Goal: Information Seeking & Learning: Check status

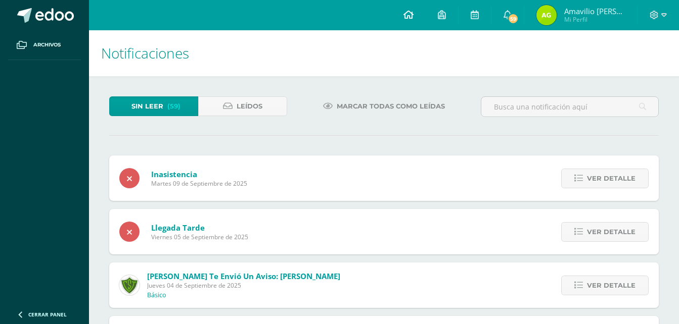
click at [413, 19] on icon at bounding box center [408, 14] width 10 height 9
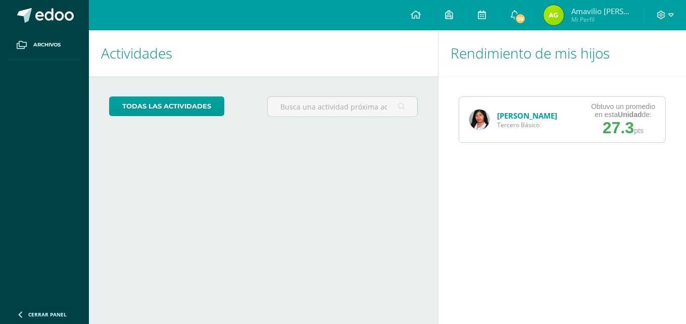
click at [481, 119] on img at bounding box center [479, 120] width 20 height 20
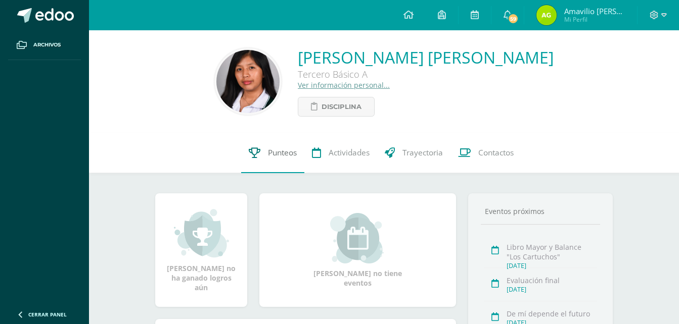
click at [290, 152] on span "Punteos" at bounding box center [282, 153] width 29 height 11
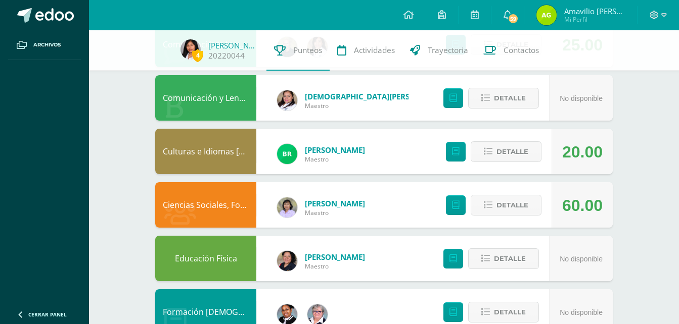
scroll to position [138, 0]
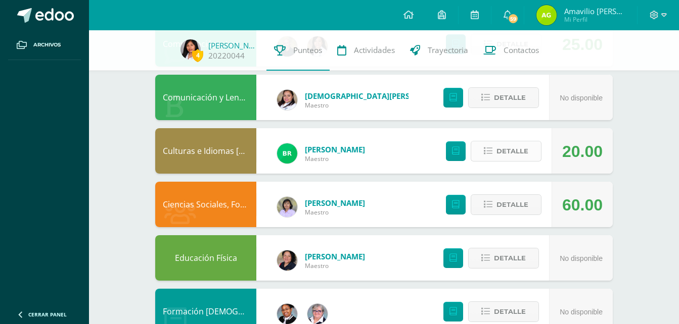
click at [513, 148] on span "Detalle" at bounding box center [512, 151] width 32 height 19
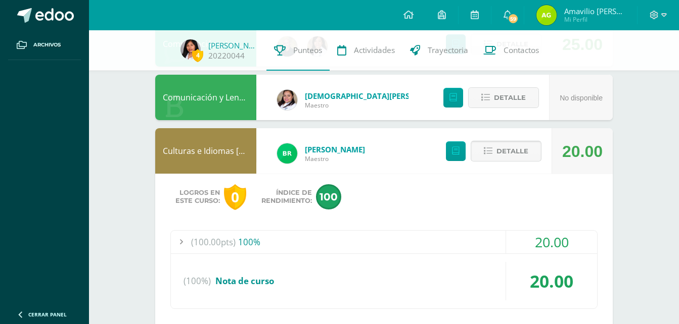
click at [513, 148] on span "Detalle" at bounding box center [512, 151] width 32 height 19
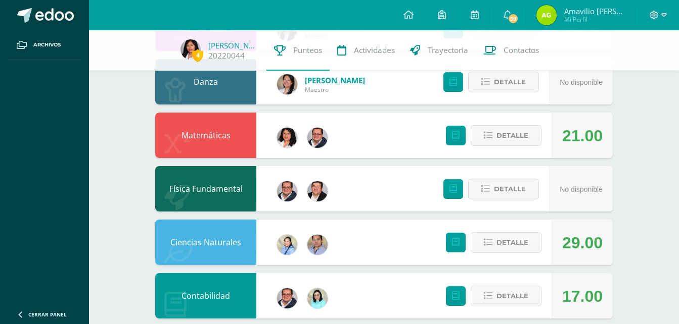
scroll to position [636, 0]
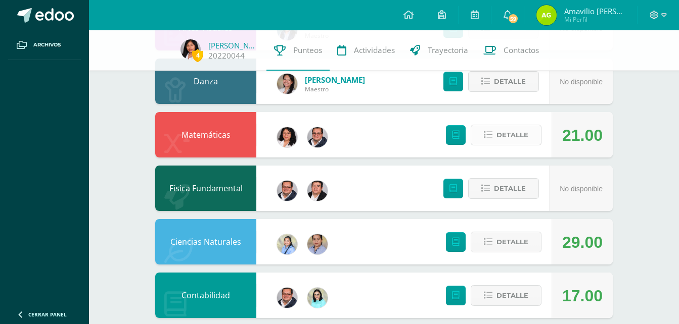
click at [511, 139] on span "Detalle" at bounding box center [512, 135] width 32 height 19
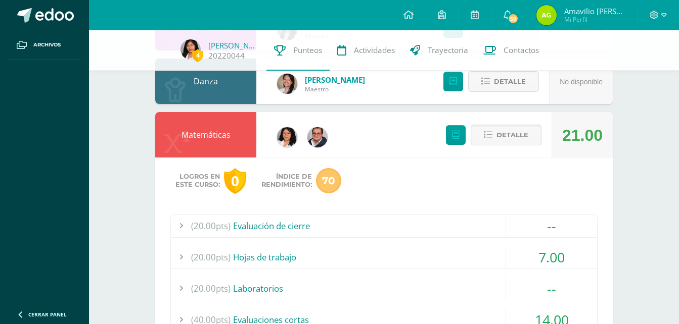
scroll to position [654, 0]
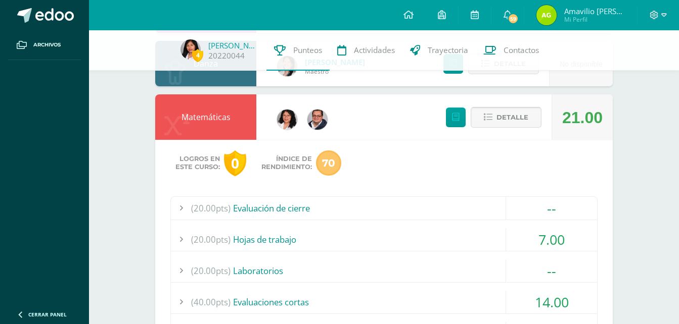
click at [501, 114] on span "Detalle" at bounding box center [512, 117] width 32 height 19
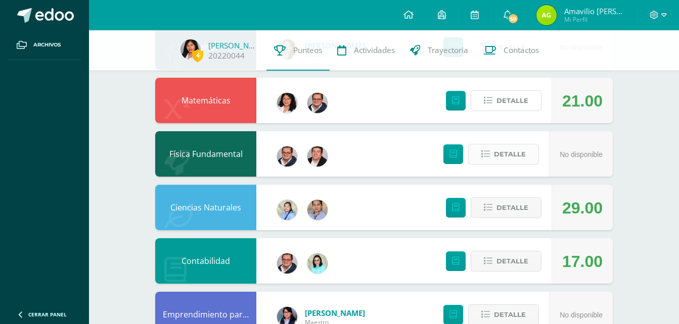
scroll to position [672, 0]
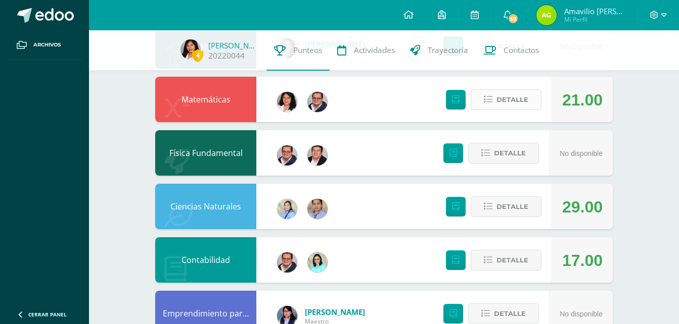
click at [505, 101] on span "Detalle" at bounding box center [512, 99] width 32 height 19
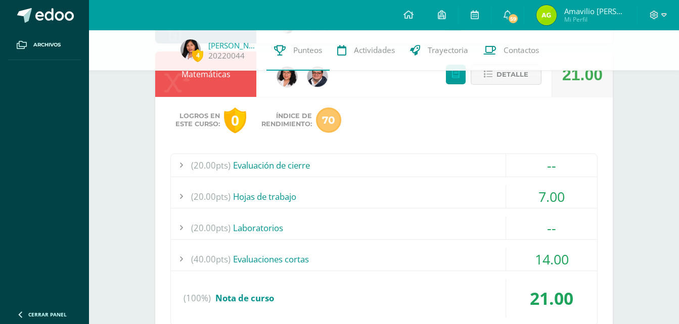
scroll to position [699, 0]
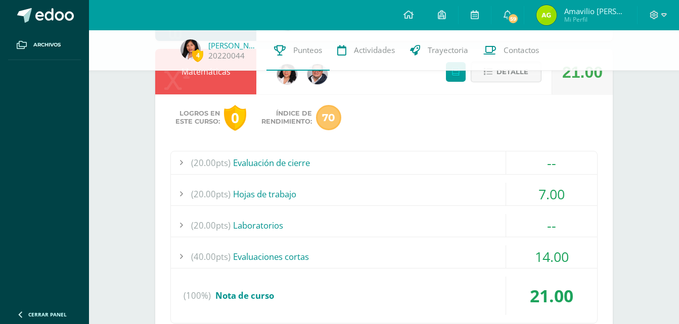
click at [495, 76] on button "Detalle" at bounding box center [505, 72] width 71 height 21
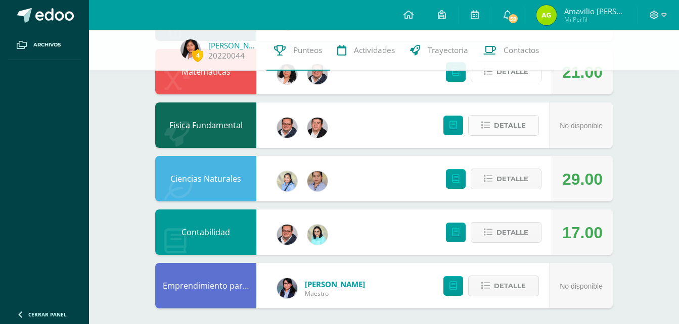
scroll to position [738, 0]
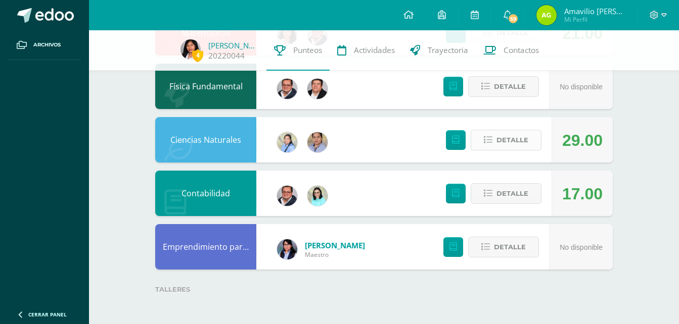
click at [510, 139] on span "Detalle" at bounding box center [512, 140] width 32 height 19
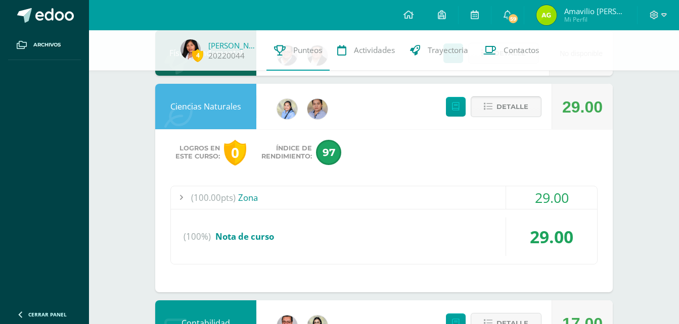
scroll to position [772, 0]
click at [500, 105] on span "Detalle" at bounding box center [512, 106] width 32 height 19
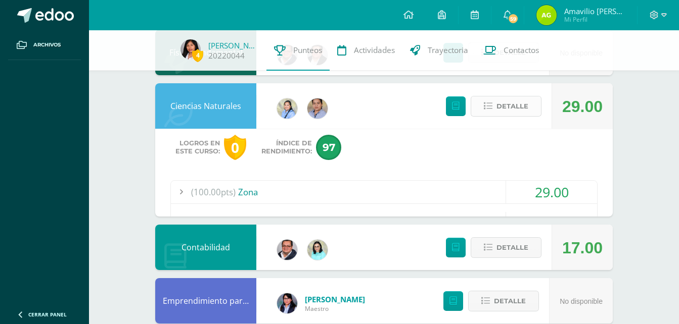
scroll to position [738, 0]
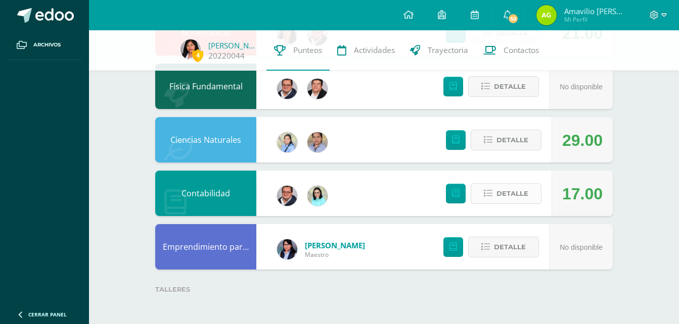
click at [500, 186] on span "Detalle" at bounding box center [512, 193] width 32 height 19
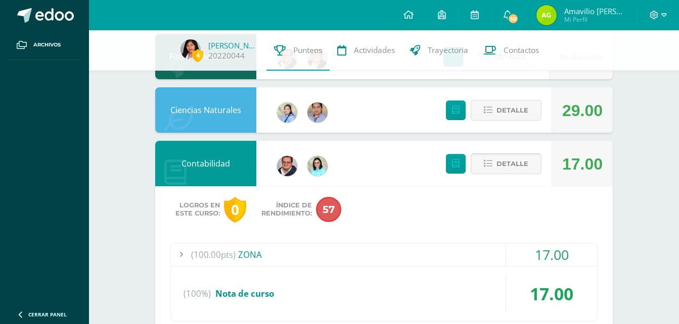
scroll to position [768, 0]
click at [505, 168] on span "Detalle" at bounding box center [512, 164] width 32 height 19
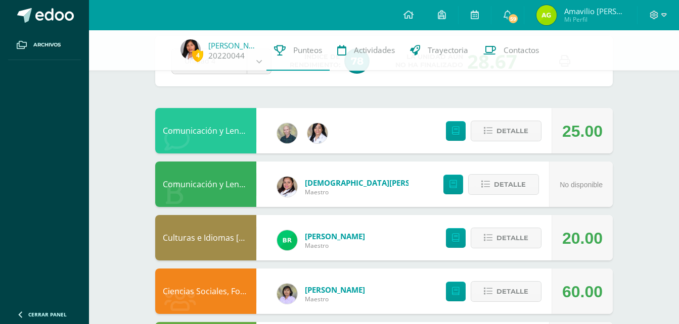
scroll to position [0, 0]
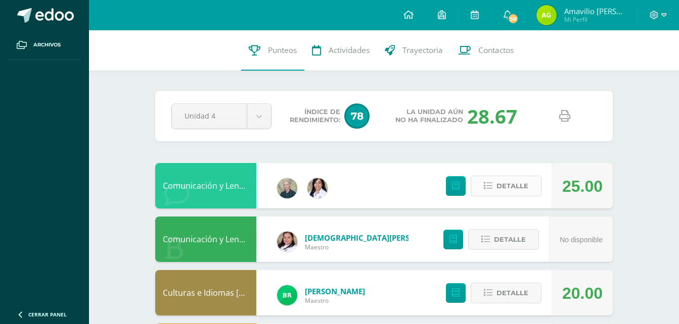
click at [513, 184] on span "Detalle" at bounding box center [512, 186] width 32 height 19
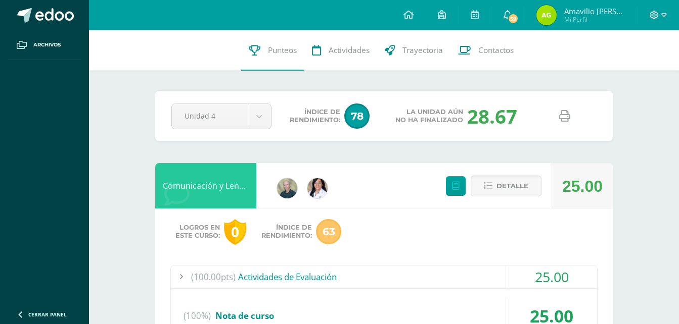
click at [513, 184] on span "Detalle" at bounding box center [512, 186] width 32 height 19
